Goal: Register for event/course

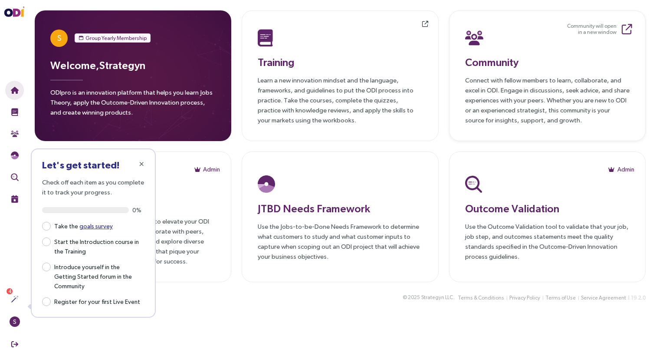
click at [501, 76] on p "Connect with fellow members to learn, collaborate, and excel in ODI. Engage in …" at bounding box center [547, 100] width 164 height 50
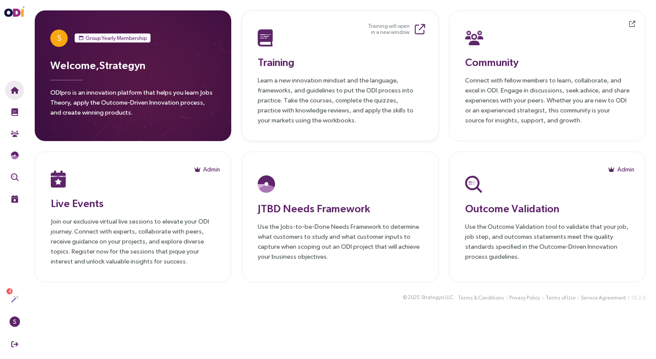
click at [311, 81] on p "Learn a new innovation mindset and the language, frameworks, and guidelines to …" at bounding box center [340, 100] width 164 height 50
click at [92, 244] on p "Join our exclusive virtual live sessions to elevate your ODI journey. Connect w…" at bounding box center [133, 241] width 164 height 50
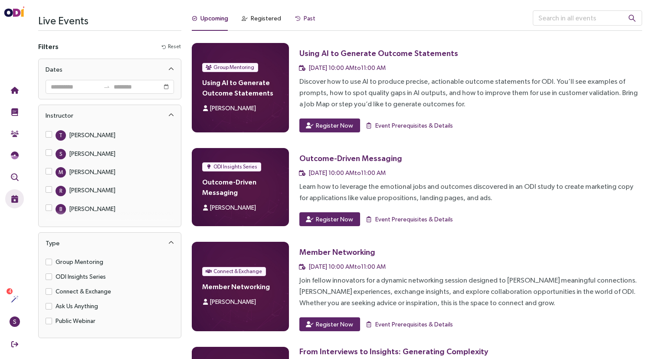
click at [306, 16] on div "Past" at bounding box center [310, 18] width 12 height 10
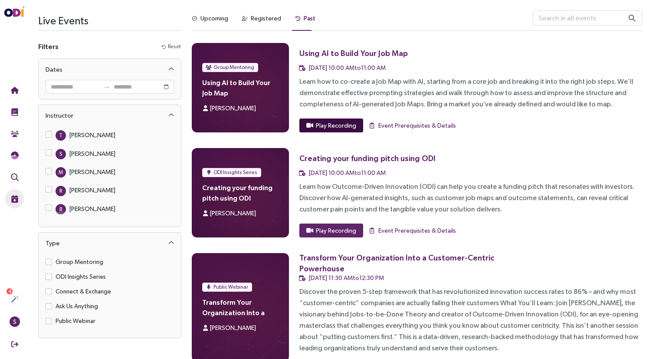
click at [334, 128] on span "Play Recording" at bounding box center [336, 126] width 40 height 10
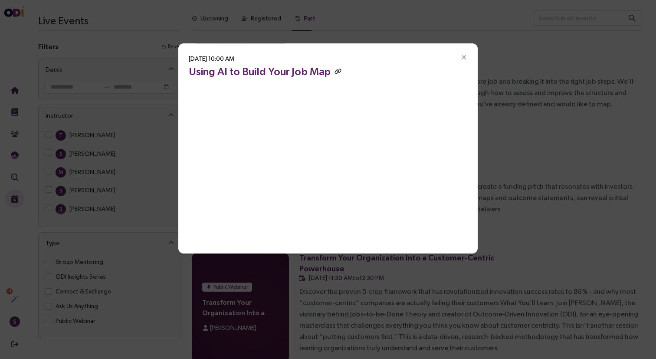
click at [337, 69] on icon "button" at bounding box center [338, 72] width 7 height 6
click at [510, 78] on div "[DATE] 10:00 AM Using AI to Build Your Job Map" at bounding box center [328, 179] width 656 height 359
click at [466, 56] on icon "Close" at bounding box center [464, 58] width 8 height 8
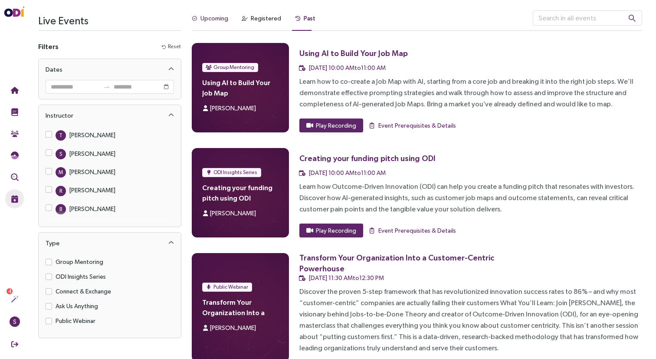
click at [208, 17] on div "Upcoming" at bounding box center [214, 18] width 28 height 10
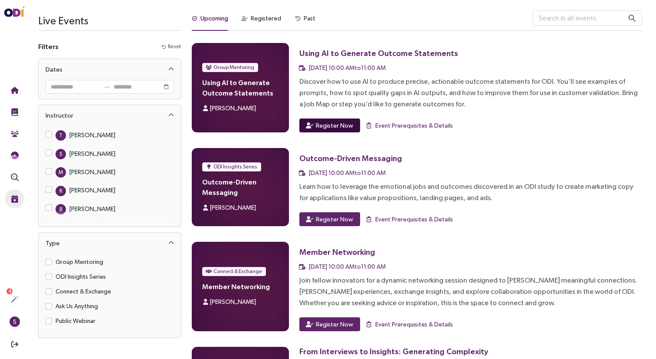
click at [332, 123] on span "Register Now" at bounding box center [334, 126] width 37 height 10
